Goal: Task Accomplishment & Management: Check status

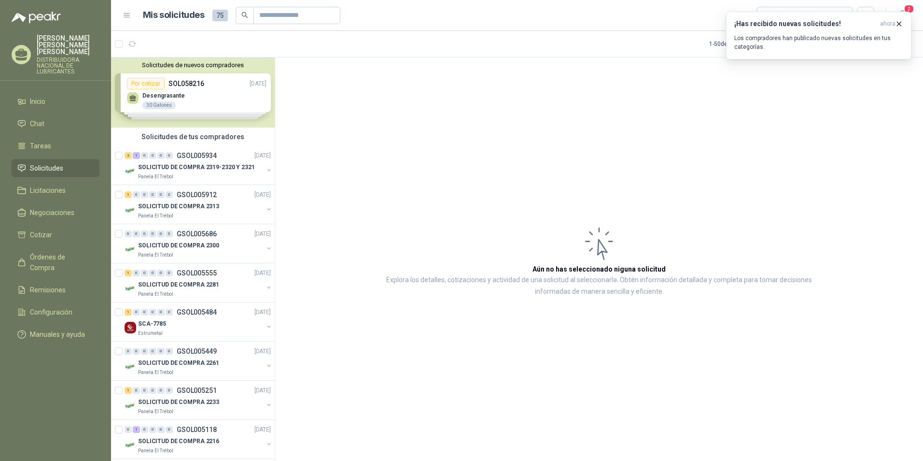
click at [75, 163] on li "Solicitudes" at bounding box center [55, 168] width 76 height 11
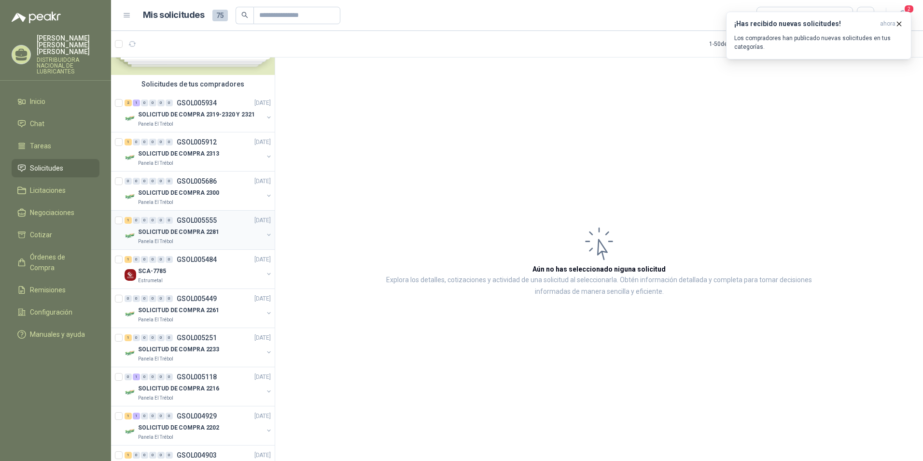
scroll to position [193, 0]
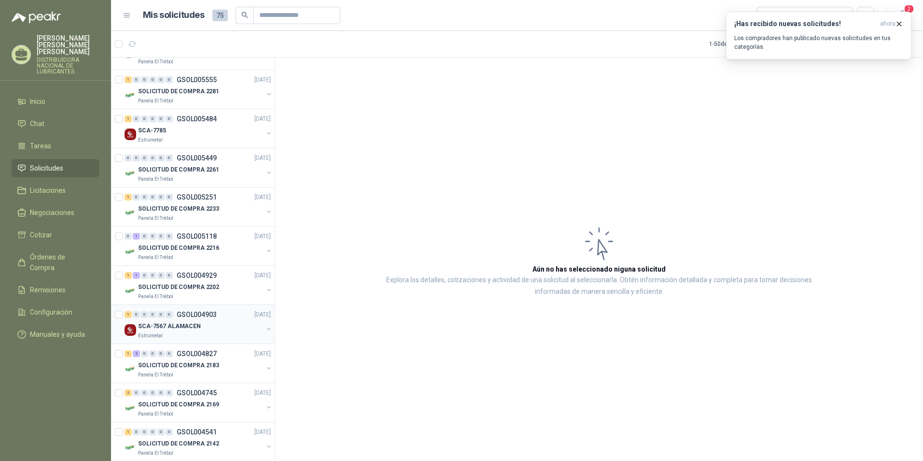
click at [208, 327] on div "SCA-7567 ALAMACEN" at bounding box center [200, 326] width 125 height 12
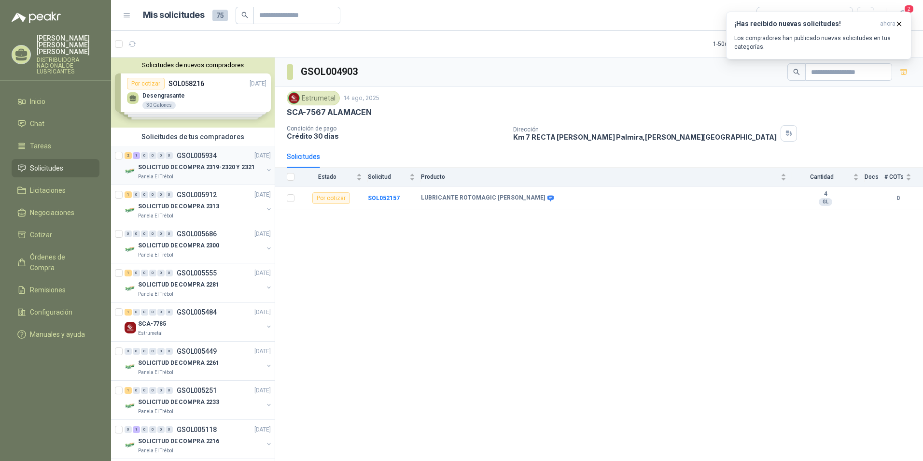
click at [196, 170] on p "SOLICITUD DE COMPRA 2319-2320 Y 2321" at bounding box center [196, 167] width 117 height 9
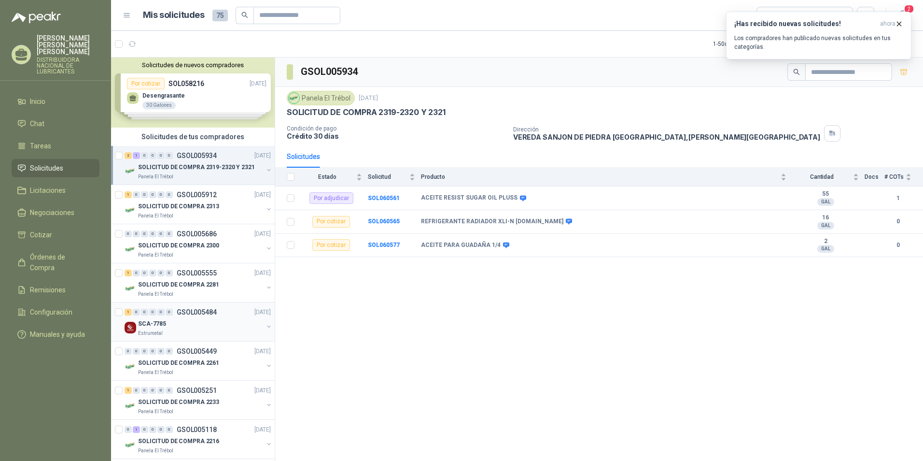
click at [214, 324] on div "SCA-7785" at bounding box center [200, 324] width 125 height 12
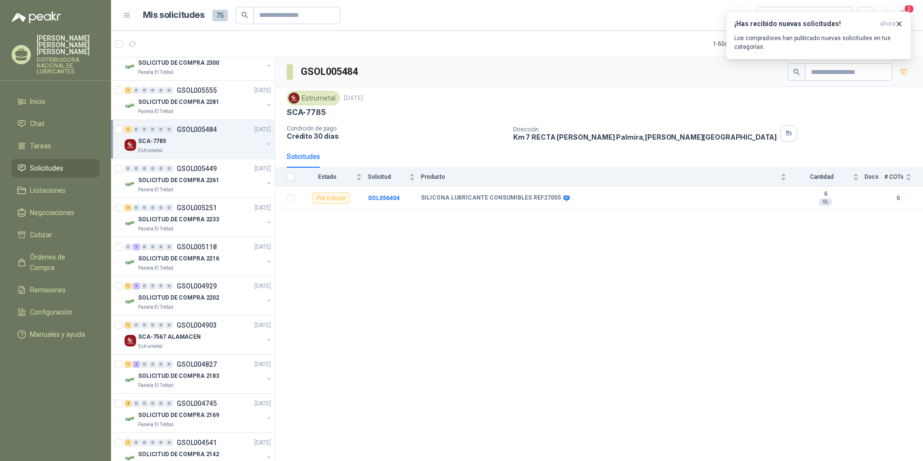
scroll to position [193, 0]
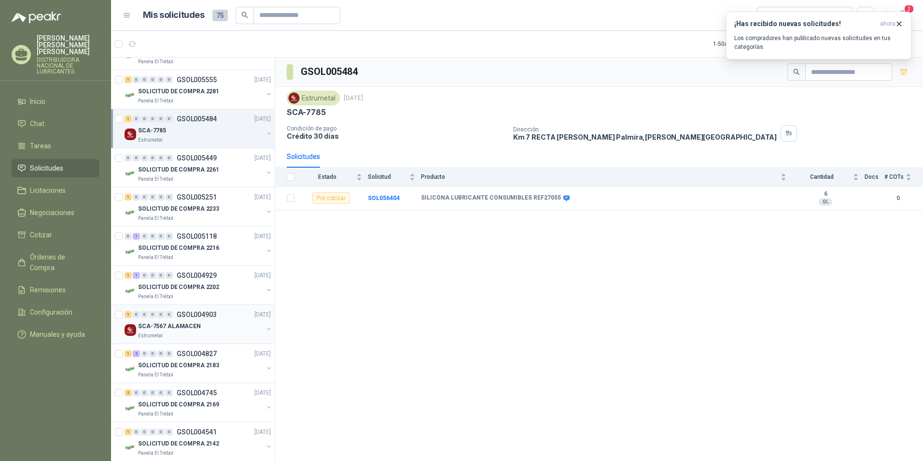
click at [229, 326] on div "SCA-7567 ALAMACEN" at bounding box center [200, 326] width 125 height 12
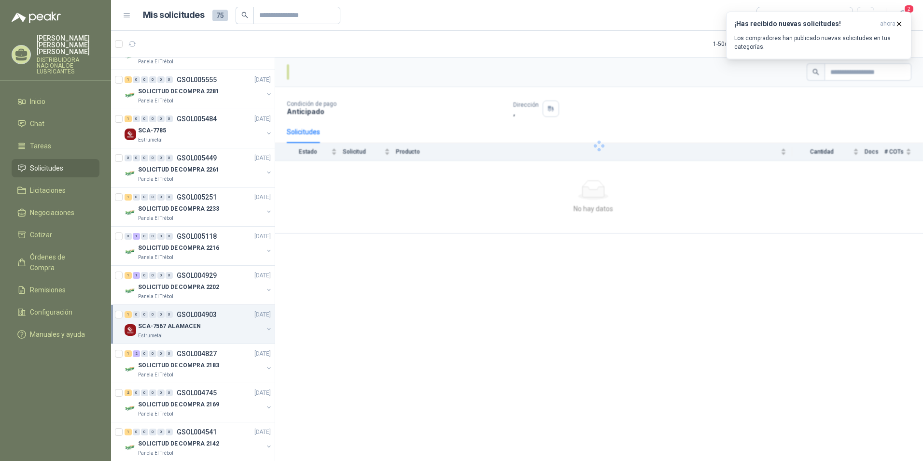
click at [229, 326] on div "SCA-7567 ALAMACEN" at bounding box center [200, 326] width 125 height 12
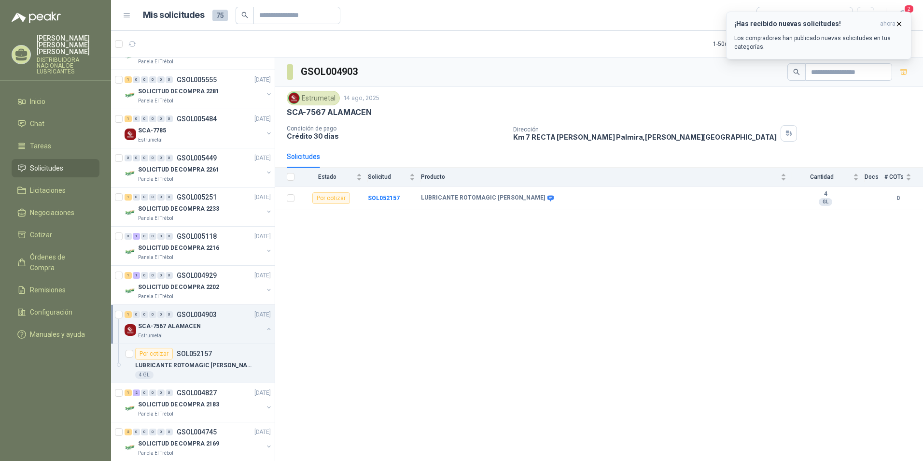
click at [899, 25] on icon "button" at bounding box center [899, 24] width 8 height 8
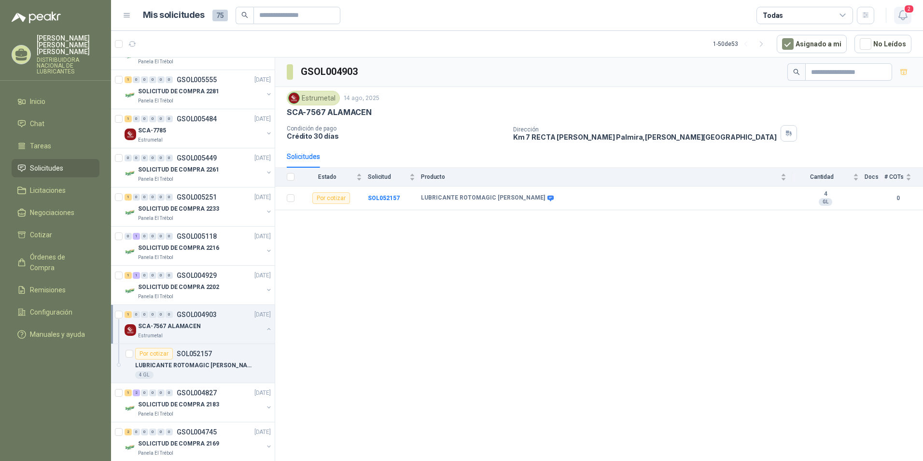
click at [895, 23] on button "2" at bounding box center [902, 15] width 17 height 17
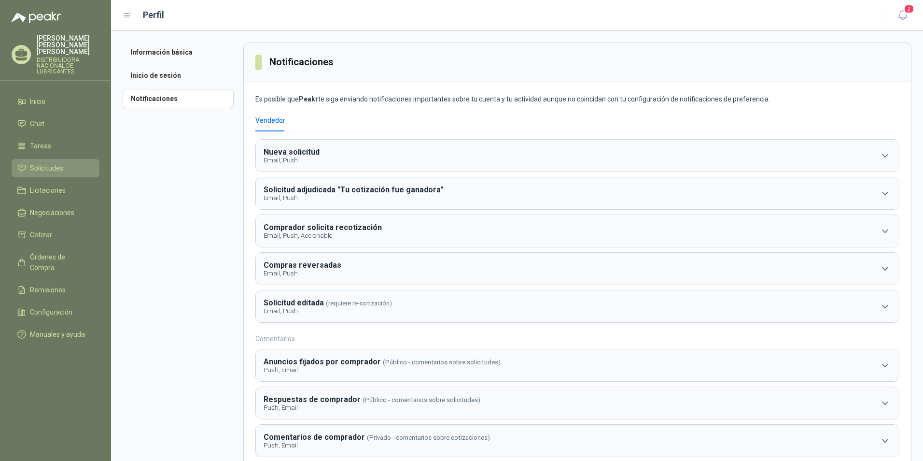
click at [53, 163] on span "Solicitudes" at bounding box center [46, 168] width 33 height 11
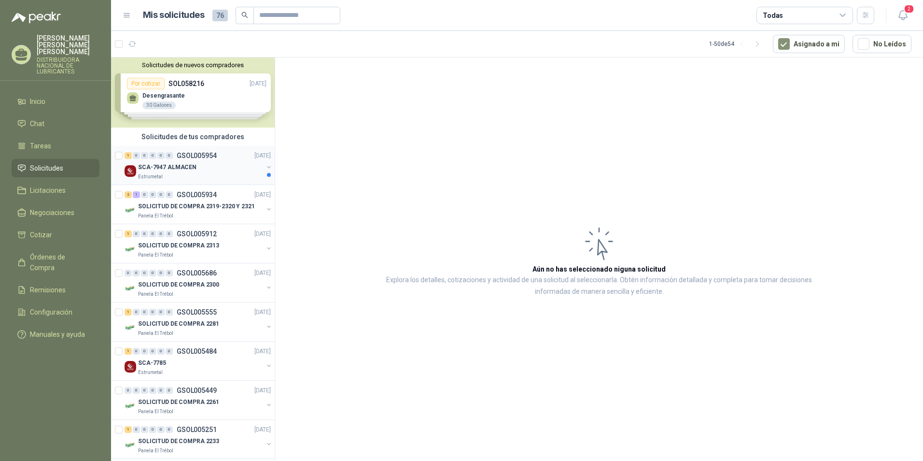
click at [200, 164] on div "SCA-7947 ALMACEN" at bounding box center [200, 167] width 125 height 12
